Goal: Transaction & Acquisition: Purchase product/service

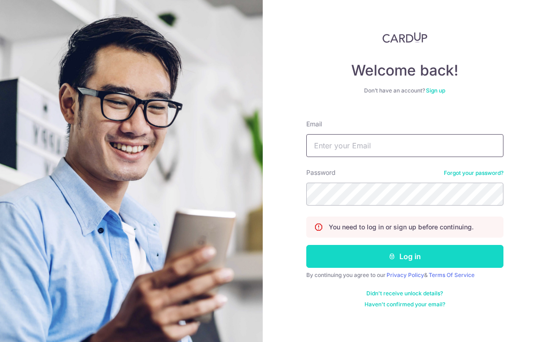
type input "Angelineyfng@gmail.com"
click at [396, 262] on button "Log in" at bounding box center [404, 256] width 197 height 23
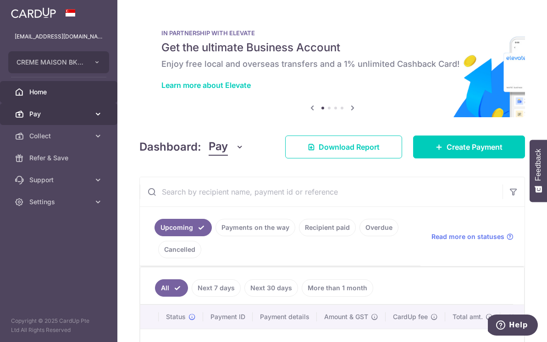
click at [100, 116] on icon at bounding box center [97, 114] width 9 height 9
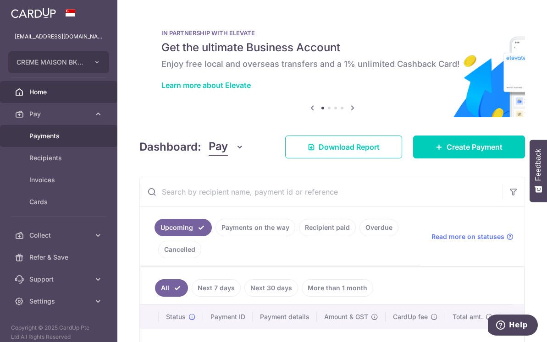
click at [56, 141] on link "Payments" at bounding box center [58, 136] width 117 height 22
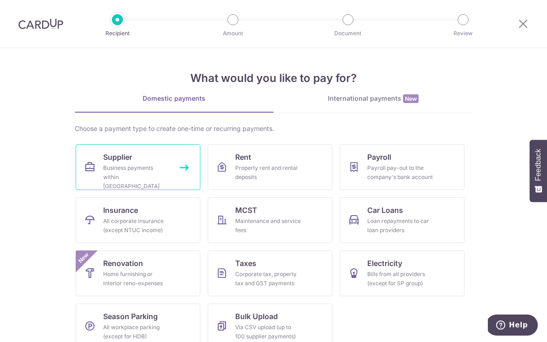
click at [166, 170] on div "Business payments within Singapore" at bounding box center [136, 177] width 66 height 27
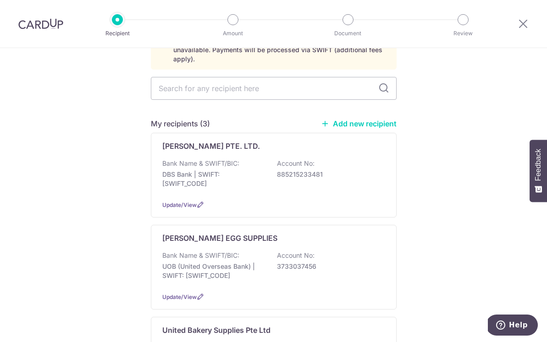
scroll to position [73, 0]
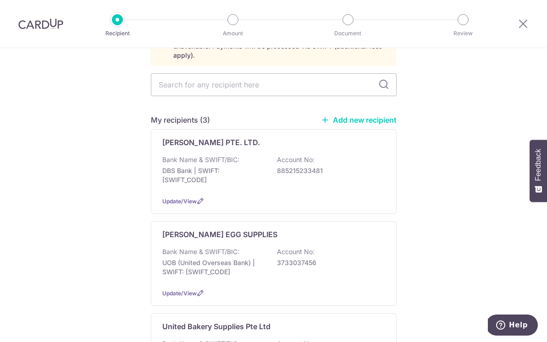
click at [333, 115] on link "Add new recipient" at bounding box center [359, 119] width 76 height 9
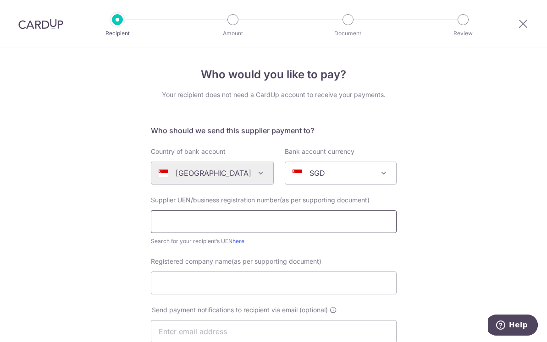
click at [212, 219] on input "text" at bounding box center [274, 221] width 246 height 23
type input "202122412N"
click at [90, 276] on div "Who would you like to pay? Your recipient does not need a CardUp account to rec…" at bounding box center [273, 325] width 547 height 555
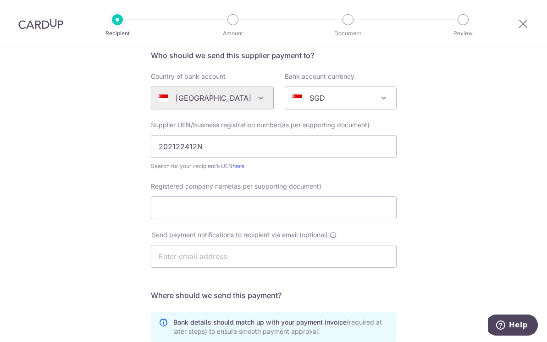
scroll to position [79, 0]
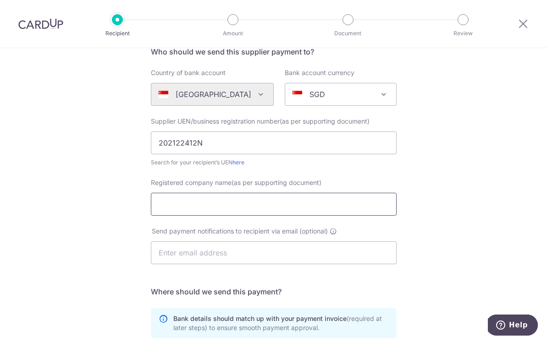
click at [180, 212] on input "Registered company name(as per supporting document)" at bounding box center [274, 204] width 246 height 23
click at [217, 204] on input "Philore Group Pte Ltd." at bounding box center [274, 204] width 246 height 23
type input "Philore Group Pte. Ltd."
click at [114, 252] on div "Who would you like to pay? Your recipient does not need a CardUp account to rec…" at bounding box center [273, 246] width 547 height 555
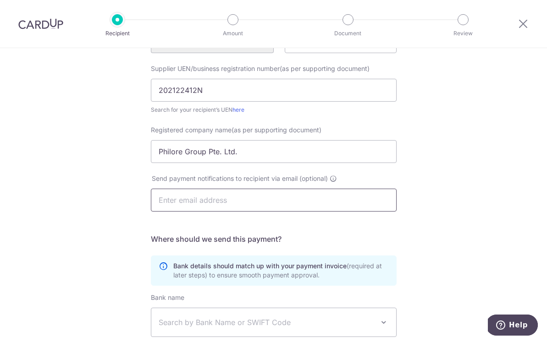
click at [203, 204] on input "text" at bounding box center [274, 200] width 246 height 23
type input "kevinwoon@philore.com"
click at [66, 253] on div "Who would you like to pay? Your recipient does not need a CardUp account to rec…" at bounding box center [273, 194] width 547 height 555
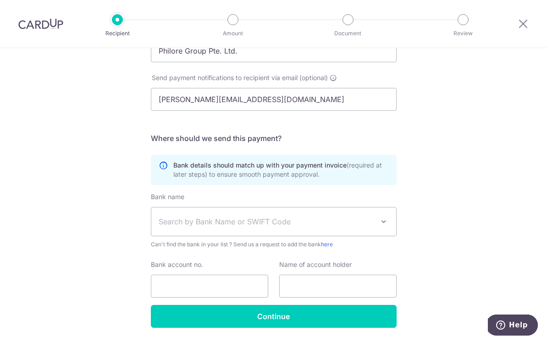
scroll to position [223, 0]
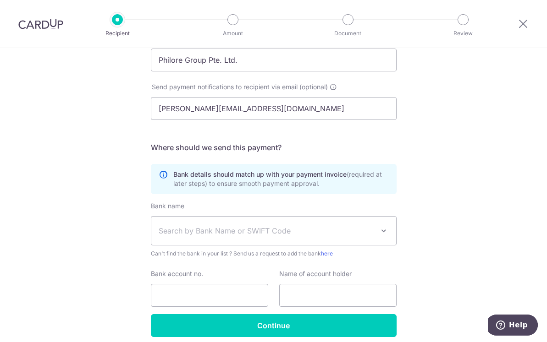
click at [200, 240] on span "Search by Bank Name or SWIFT Code" at bounding box center [273, 231] width 245 height 28
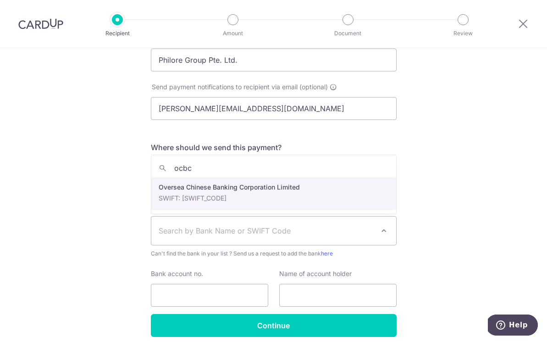
type input "ocbc"
select select "12"
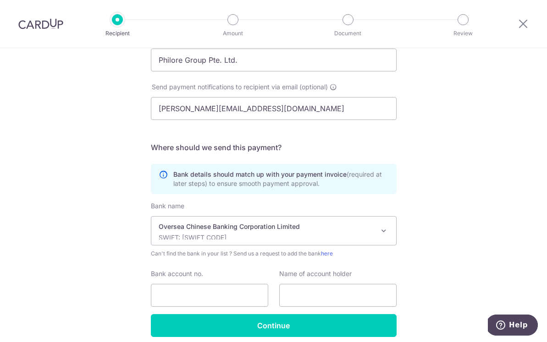
scroll to position [261, 0]
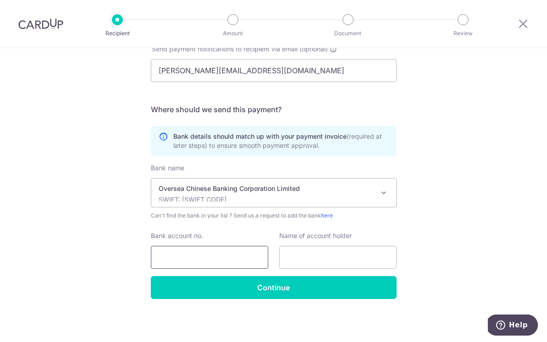
click at [174, 262] on input "Bank account no." at bounding box center [209, 257] width 117 height 23
type input "601534019001"
click at [325, 261] on input "text" at bounding box center [337, 257] width 117 height 23
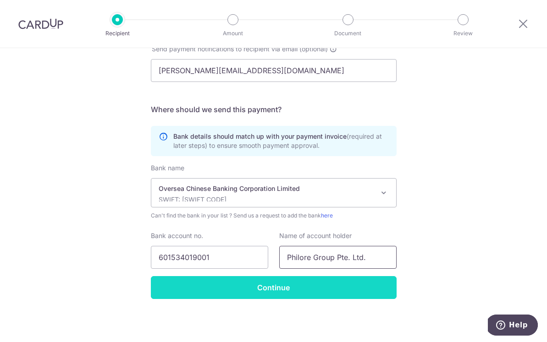
type input "Philore Group Pte. Ltd."
click at [361, 292] on input "Continue" at bounding box center [274, 287] width 246 height 23
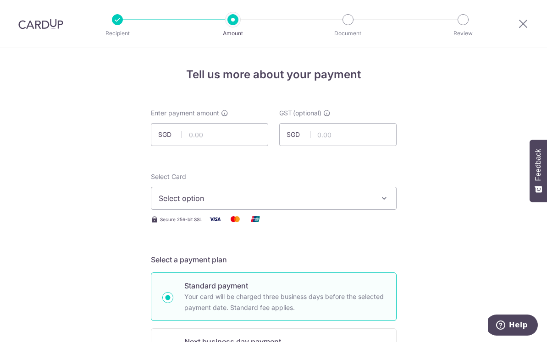
scroll to position [11, 0]
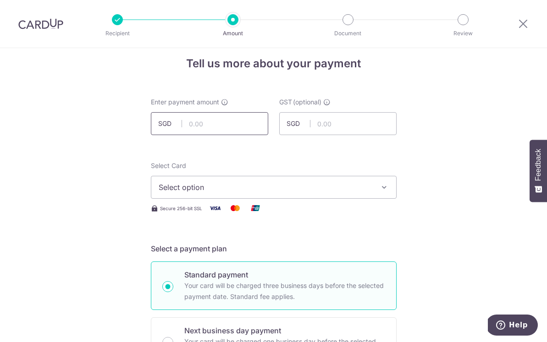
click at [225, 126] on input "text" at bounding box center [209, 123] width 117 height 23
type input "399.84"
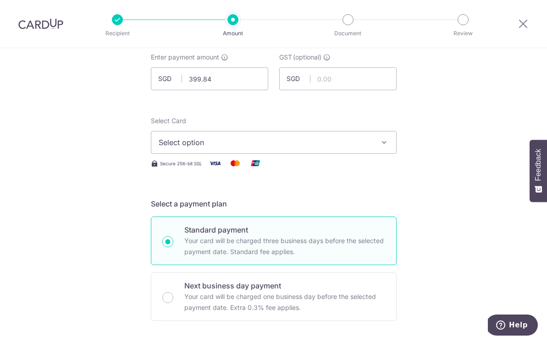
click at [309, 145] on span "Select option" at bounding box center [266, 142] width 214 height 11
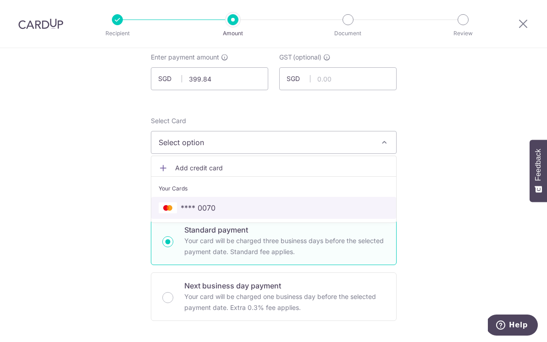
click at [269, 197] on link "**** 0070" at bounding box center [273, 208] width 245 height 22
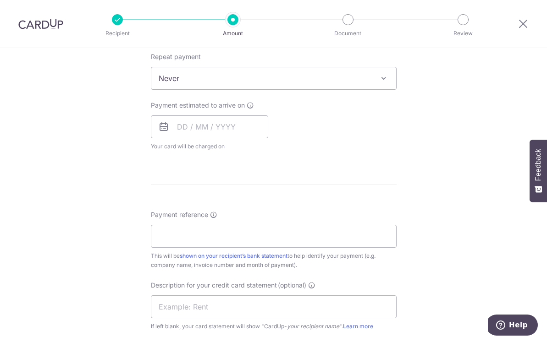
scroll to position [370, 0]
click at [244, 232] on input "Payment reference" at bounding box center [274, 235] width 246 height 23
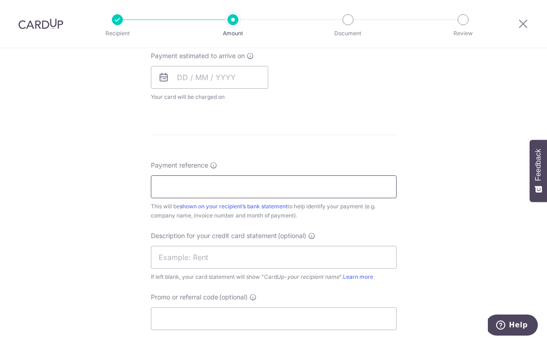
scroll to position [427, 0]
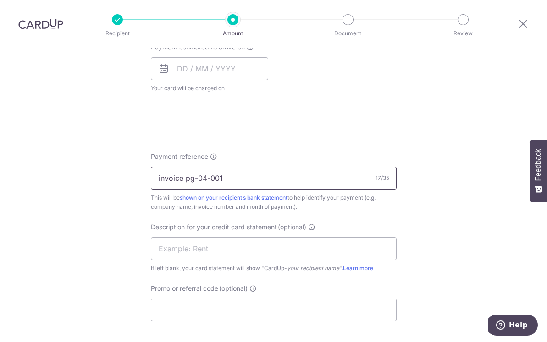
type input "invoice pg-04-001"
click at [433, 232] on div "Tell us more about your payment Enter payment amount SGD 399.84 399.84 GST (opt…" at bounding box center [273, 66] width 547 height 891
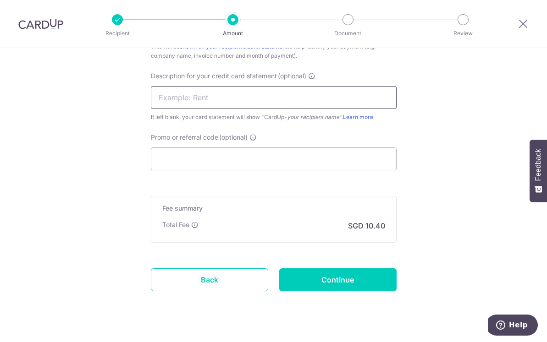
scroll to position [596, 0]
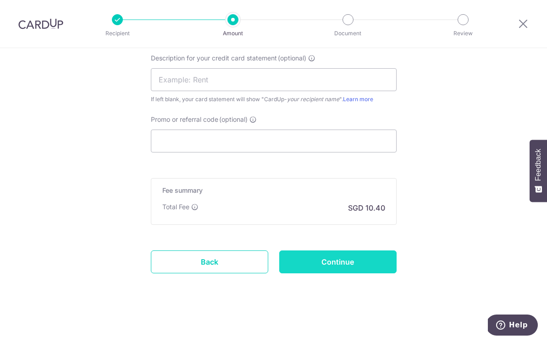
click at [327, 264] on input "Continue" at bounding box center [337, 262] width 117 height 23
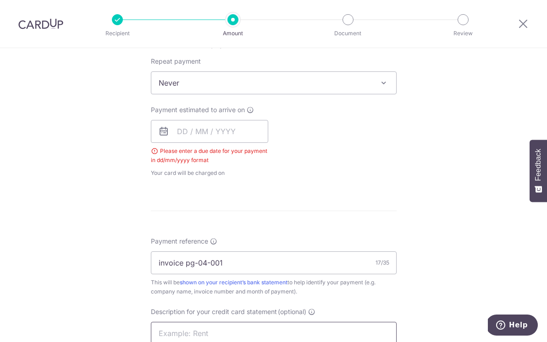
scroll to position [361, 0]
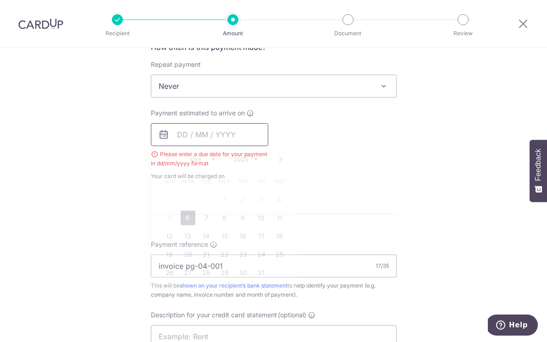
click at [207, 129] on input "text" at bounding box center [209, 134] width 117 height 23
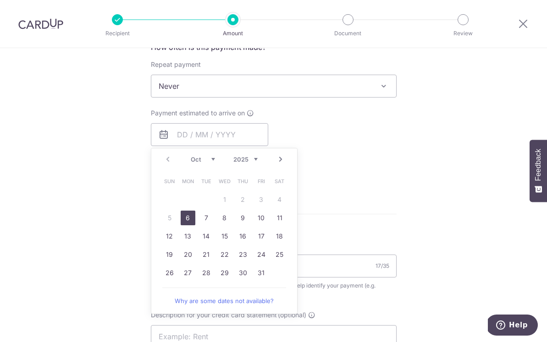
click at [192, 222] on link "6" at bounding box center [188, 218] width 15 height 15
type input "[DATE]"
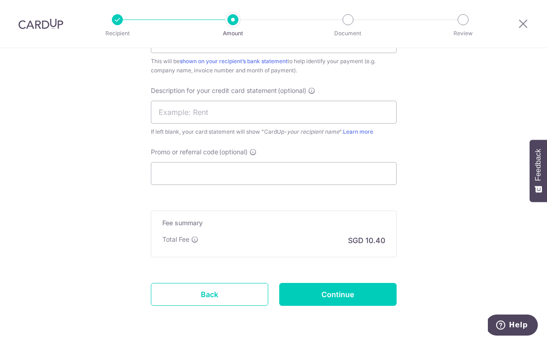
scroll to position [634, 0]
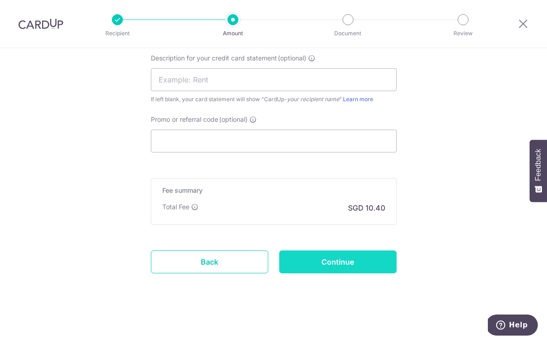
click at [328, 267] on input "Continue" at bounding box center [337, 262] width 117 height 23
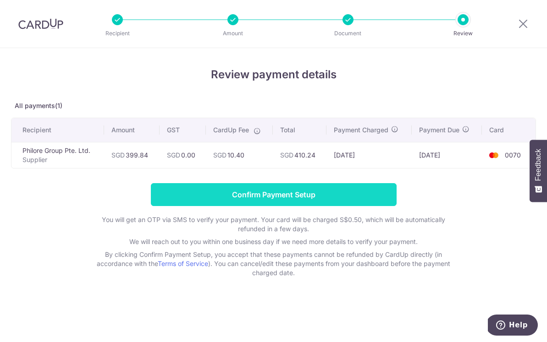
click at [300, 189] on input "Confirm Payment Setup" at bounding box center [274, 194] width 246 height 23
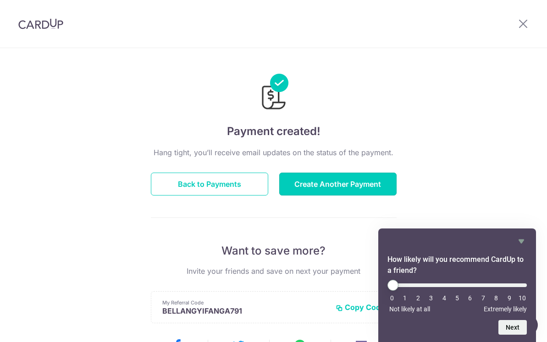
click at [300, 189] on button "Create Another Payment" at bounding box center [337, 184] width 117 height 23
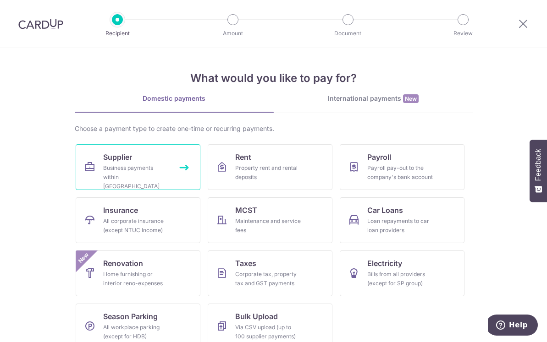
click at [159, 169] on div "Business payments within [GEOGRAPHIC_DATA]" at bounding box center [136, 177] width 66 height 27
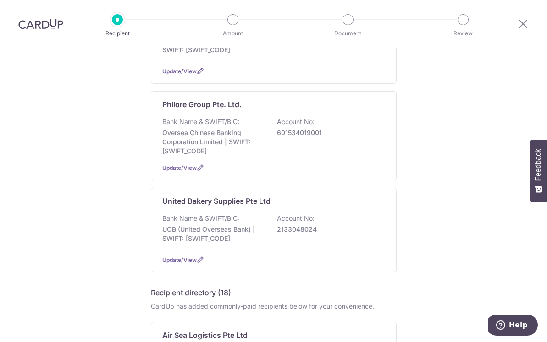
scroll to position [296, 0]
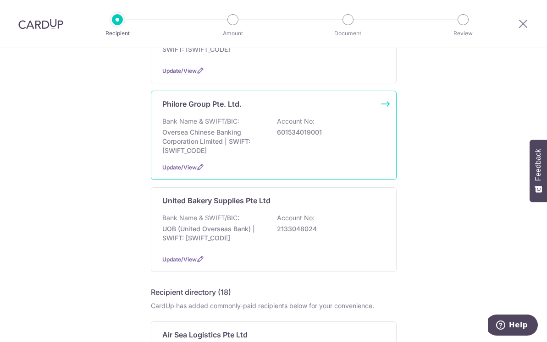
click at [242, 128] on p "Oversea Chinese Banking Corporation Limited | SWIFT: [SWIFT_CODE]" at bounding box center [213, 141] width 103 height 27
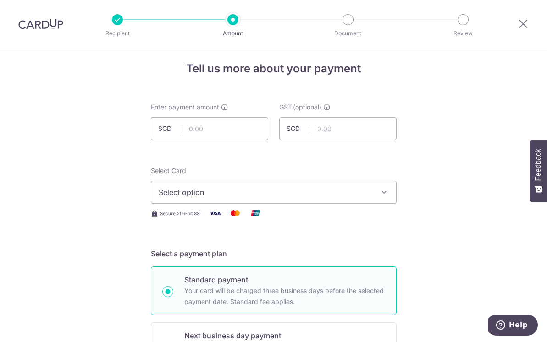
scroll to position [4, 0]
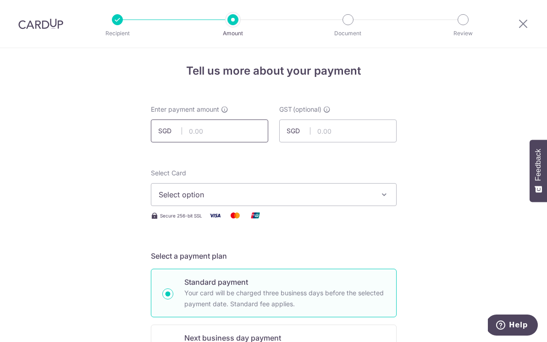
click at [220, 133] on input "text" at bounding box center [209, 131] width 117 height 23
type input "1,066.24"
click at [334, 132] on input "text" at bounding box center [337, 131] width 117 height 23
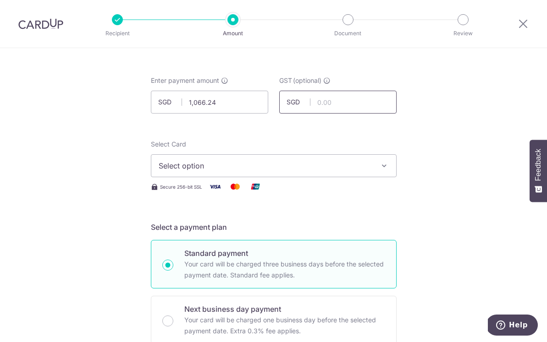
scroll to position [38, 0]
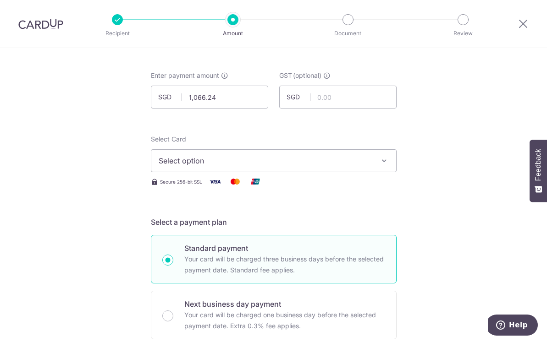
click at [266, 159] on span "Select option" at bounding box center [266, 160] width 214 height 11
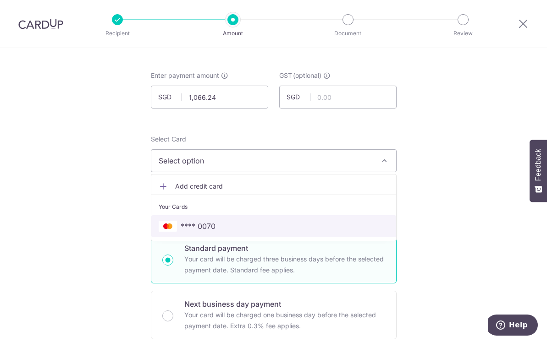
click at [227, 228] on span "**** 0070" at bounding box center [274, 226] width 230 height 11
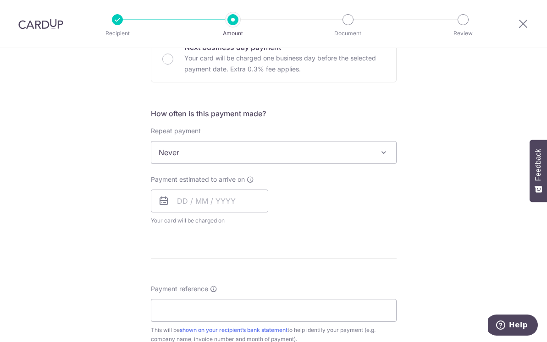
scroll to position [303, 0]
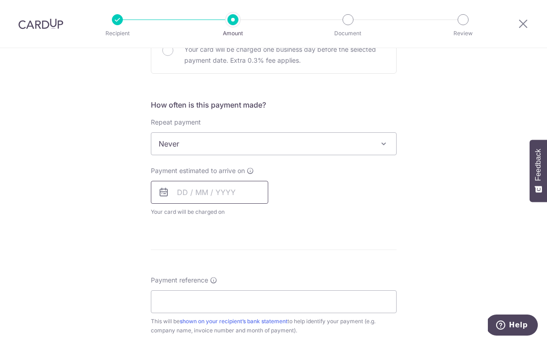
click at [231, 194] on input "text" at bounding box center [209, 192] width 117 height 23
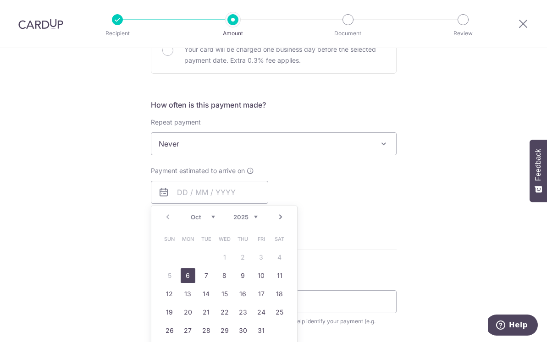
click at [184, 275] on link "6" at bounding box center [188, 276] width 15 height 15
type input "06/10/2025"
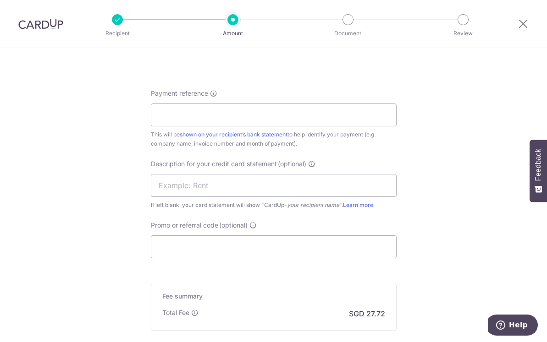
scroll to position [533, 0]
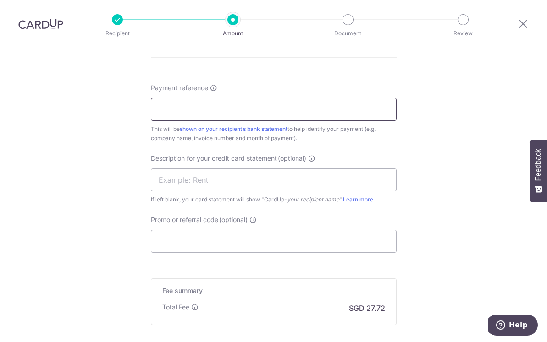
click at [216, 116] on input "Payment reference" at bounding box center [274, 109] width 246 height 23
click at [201, 116] on input "Payment reference" at bounding box center [274, 109] width 246 height 23
click at [237, 114] on input "invoice" at bounding box center [274, 109] width 246 height 23
type input "invoice pg-04-002"
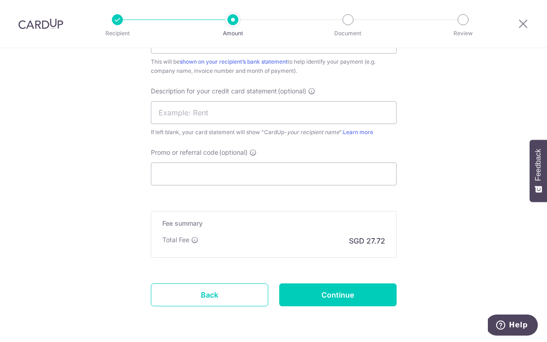
scroll to position [634, 0]
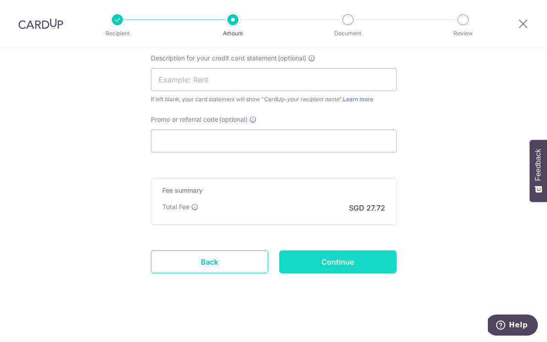
click at [316, 261] on input "Continue" at bounding box center [337, 262] width 117 height 23
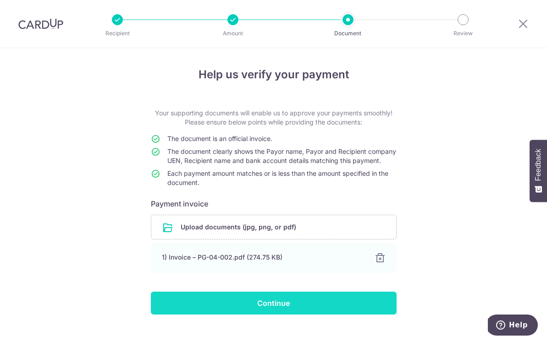
click at [286, 308] on input "Continue" at bounding box center [274, 303] width 246 height 23
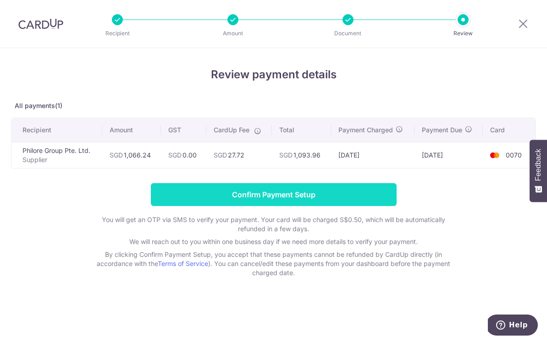
click at [287, 193] on input "Confirm Payment Setup" at bounding box center [274, 194] width 246 height 23
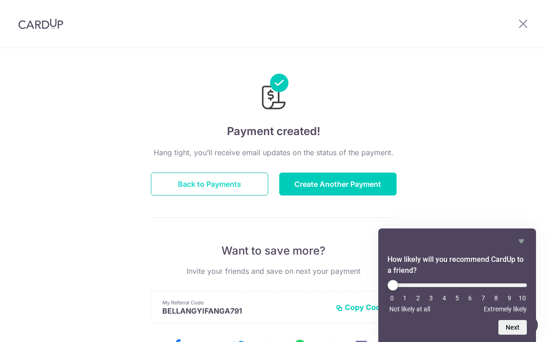
click at [236, 187] on button "Back to Payments" at bounding box center [209, 184] width 117 height 23
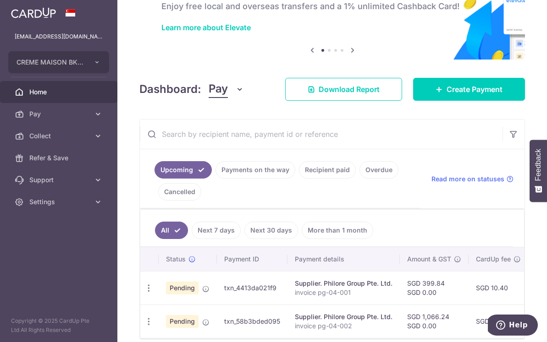
scroll to position [99, 0]
